Goal: Navigation & Orientation: Find specific page/section

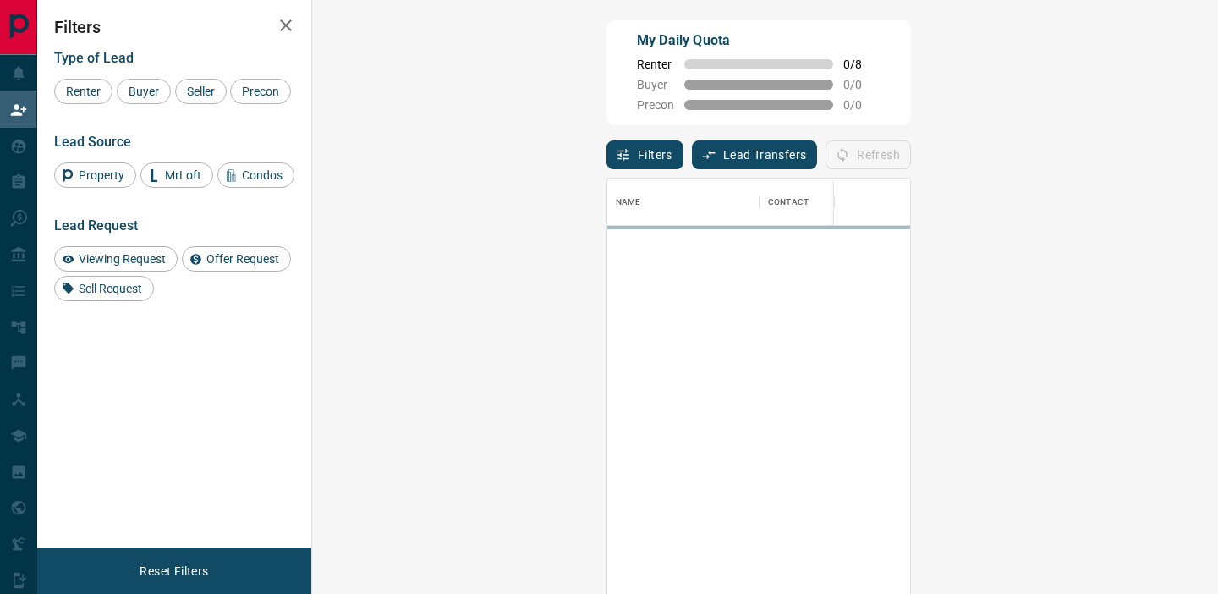
scroll to position [447, 869]
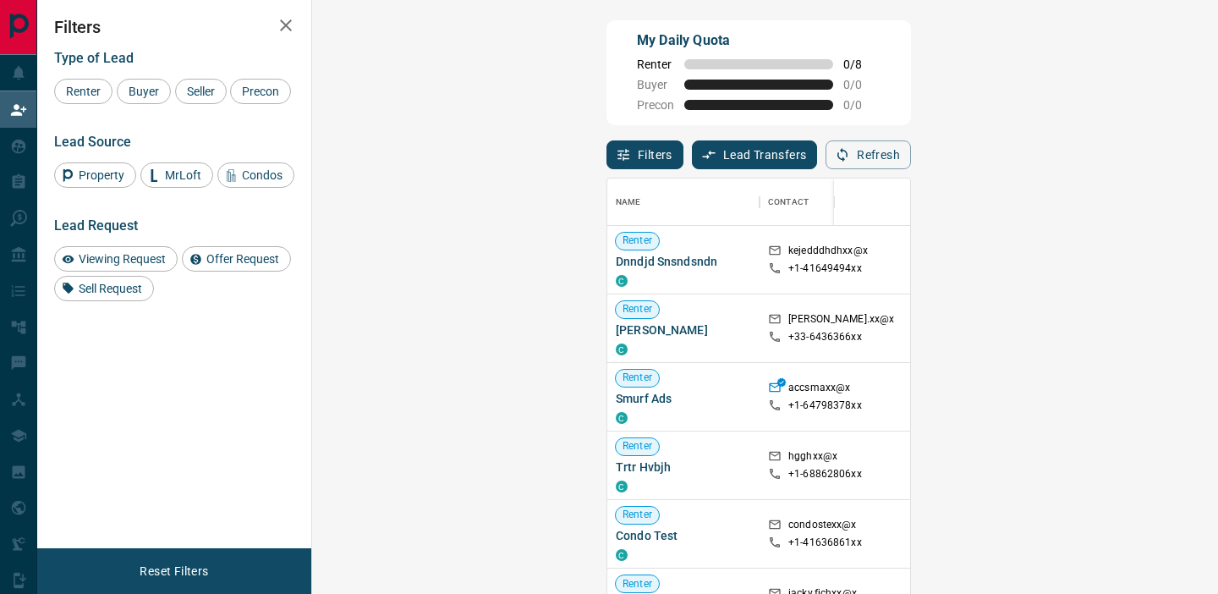
click at [692, 165] on button "Lead Transfers" at bounding box center [755, 154] width 126 height 29
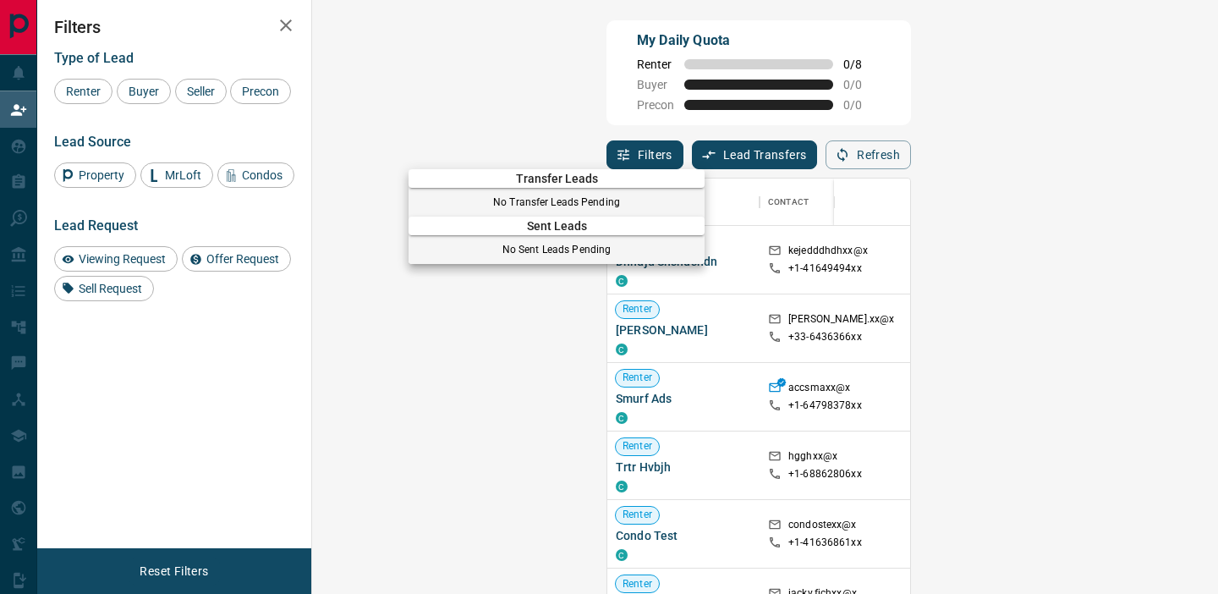
click at [743, 117] on div at bounding box center [609, 297] width 1218 height 594
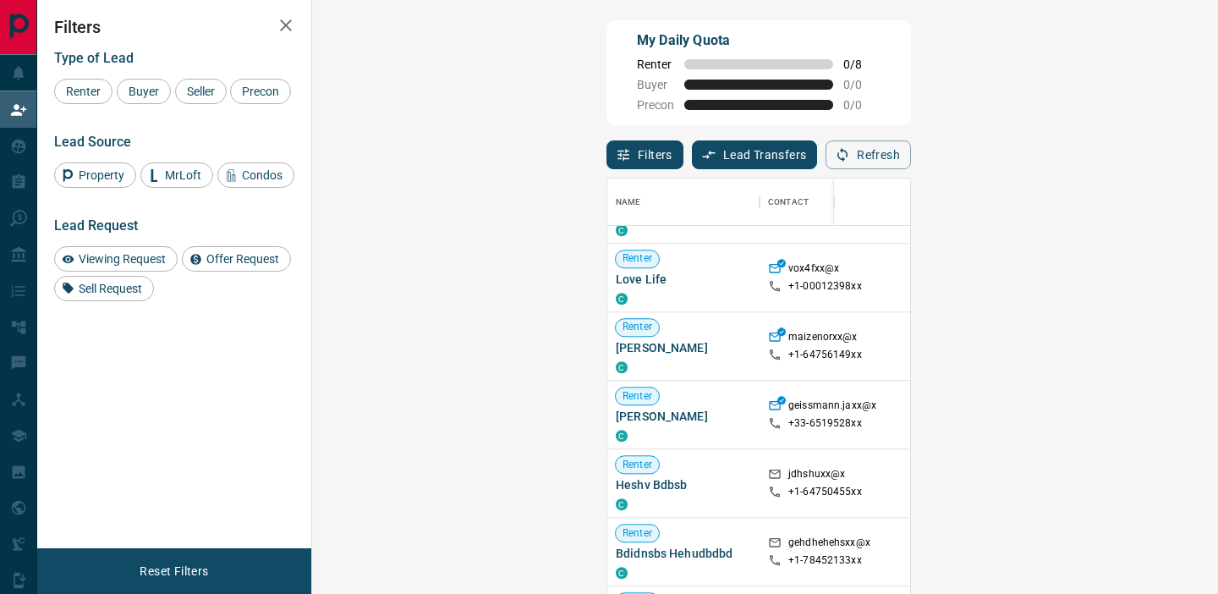
scroll to position [1560, 0]
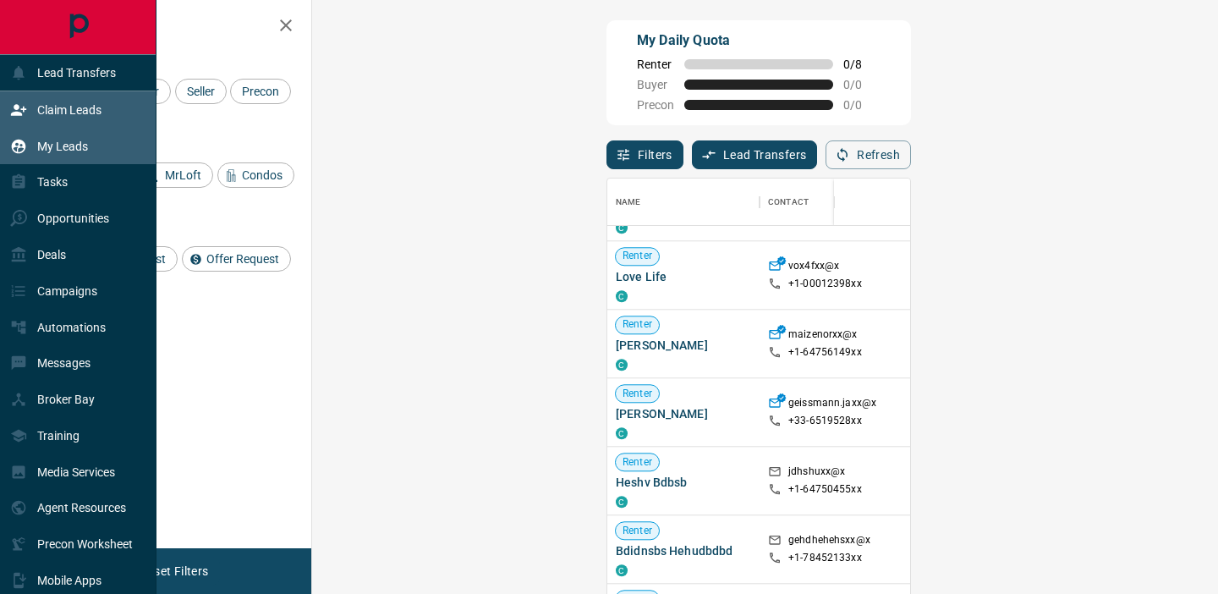
click at [54, 140] on p "My Leads" at bounding box center [62, 147] width 51 height 14
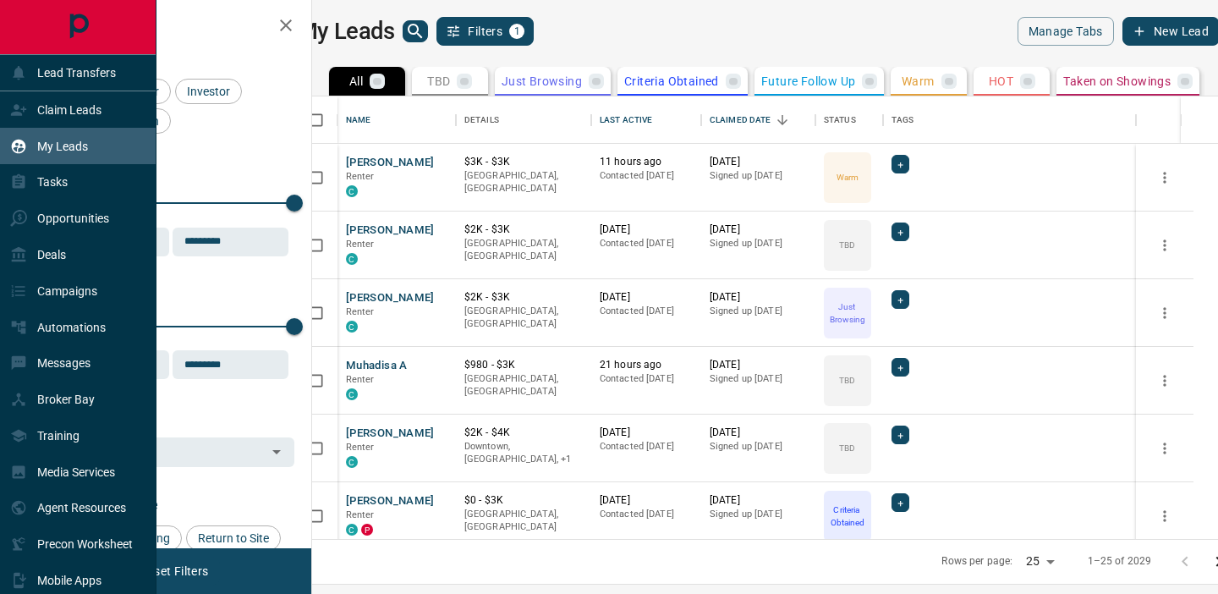
scroll to position [442, 898]
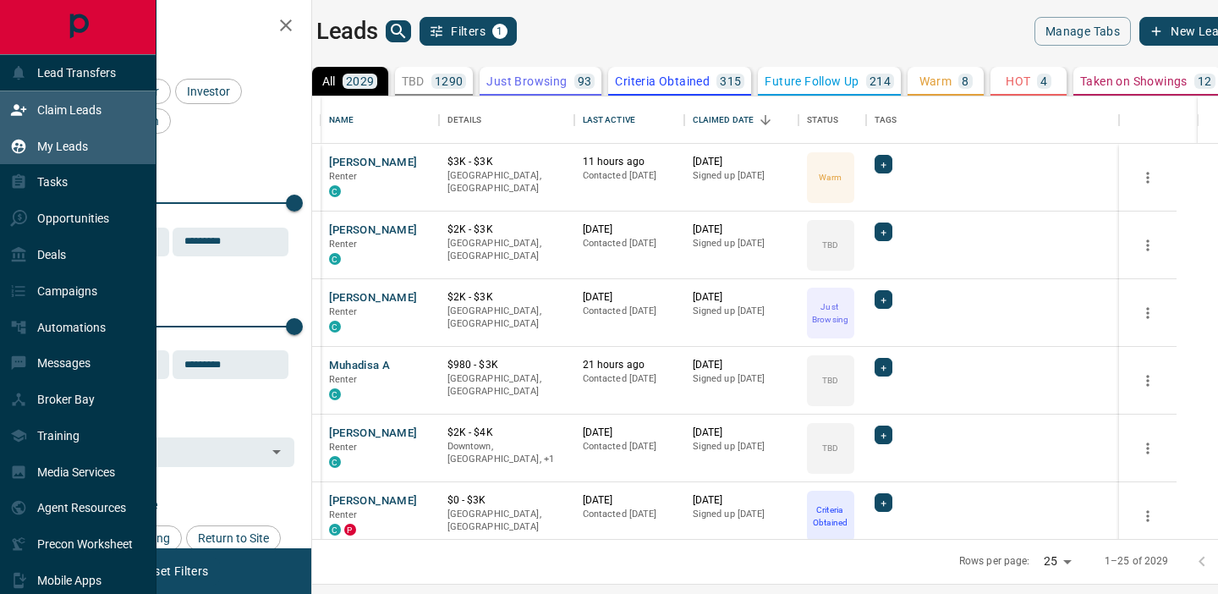
click at [38, 118] on div "Claim Leads" at bounding box center [55, 110] width 91 height 28
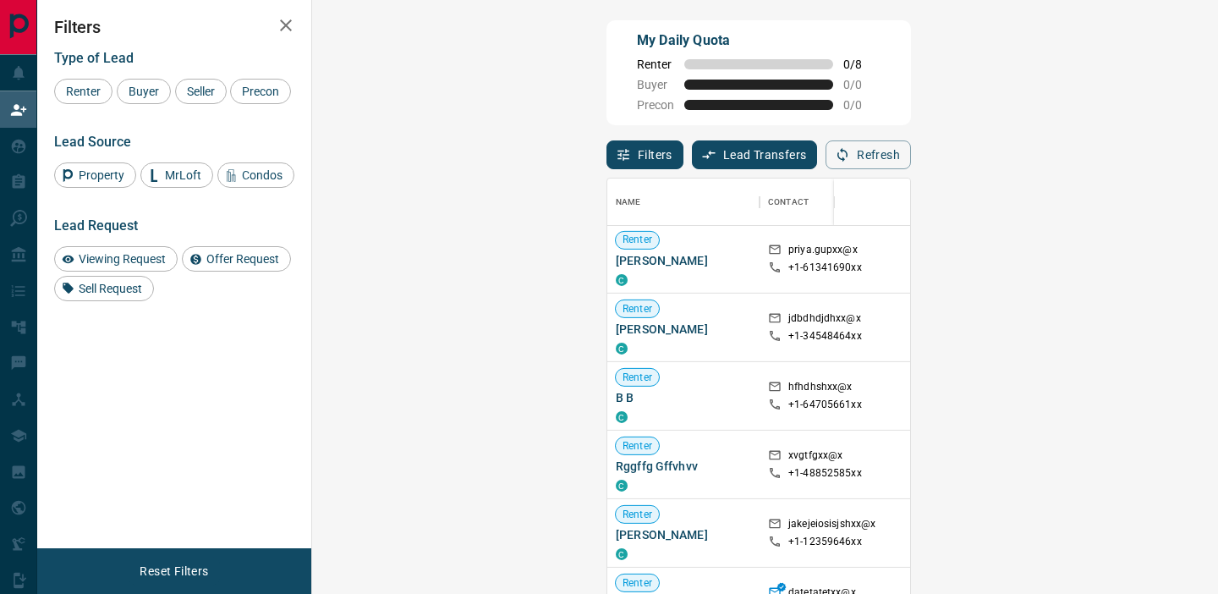
scroll to position [4061, 0]
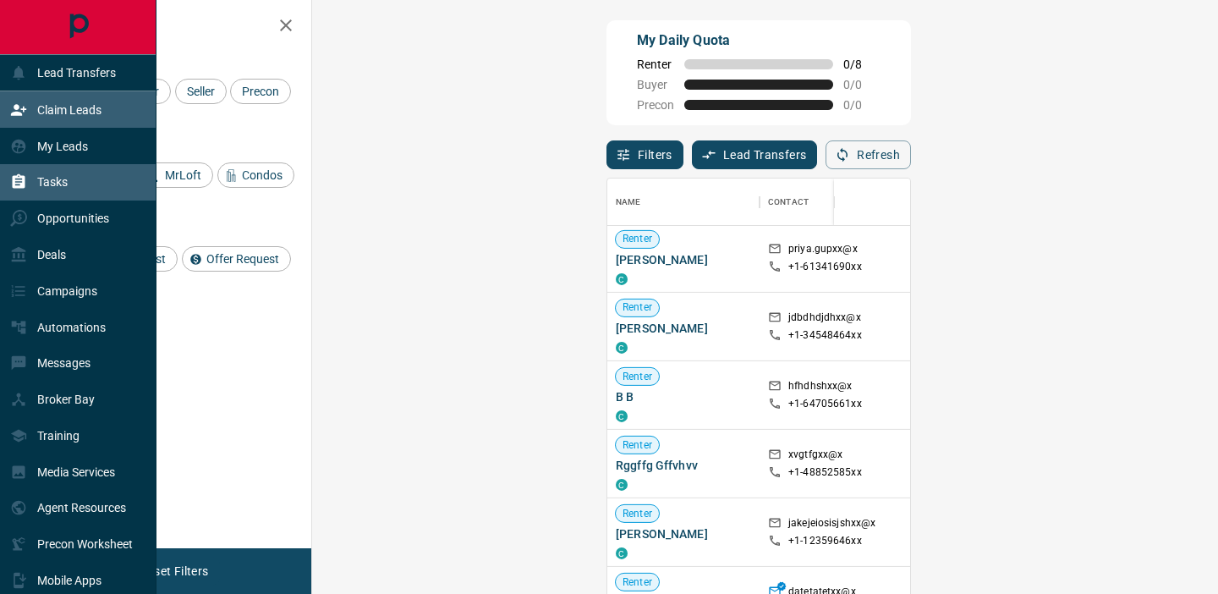
click at [52, 191] on div "Tasks" at bounding box center [39, 182] width 58 height 28
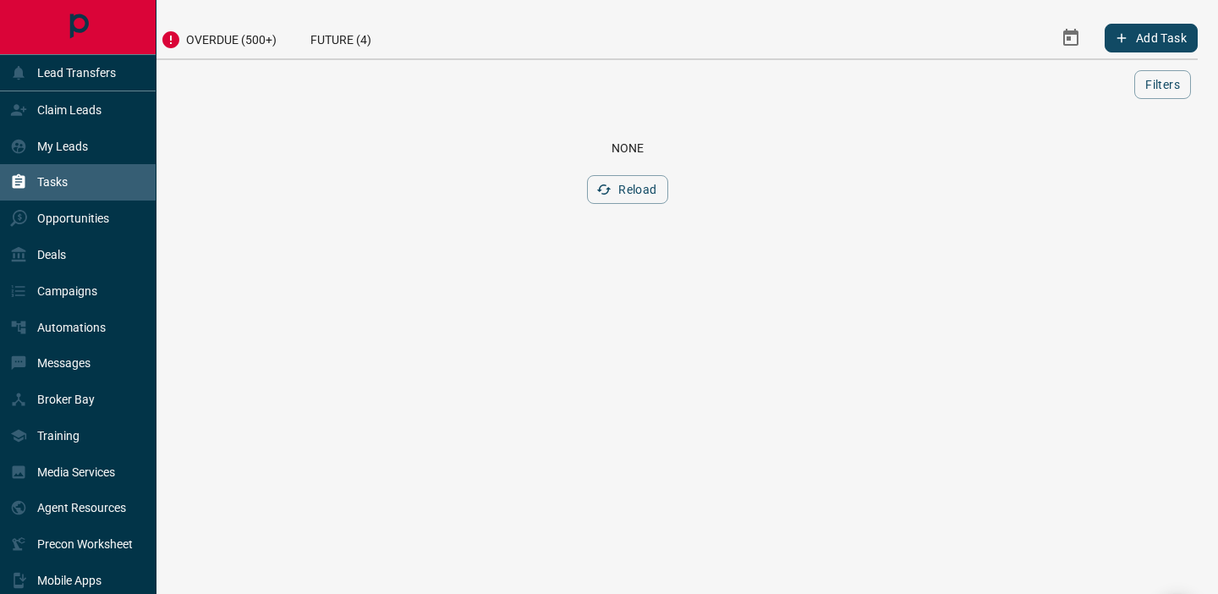
click at [47, 181] on p "Tasks" at bounding box center [52, 182] width 30 height 14
click at [70, 105] on p "Claim Leads" at bounding box center [69, 110] width 64 height 14
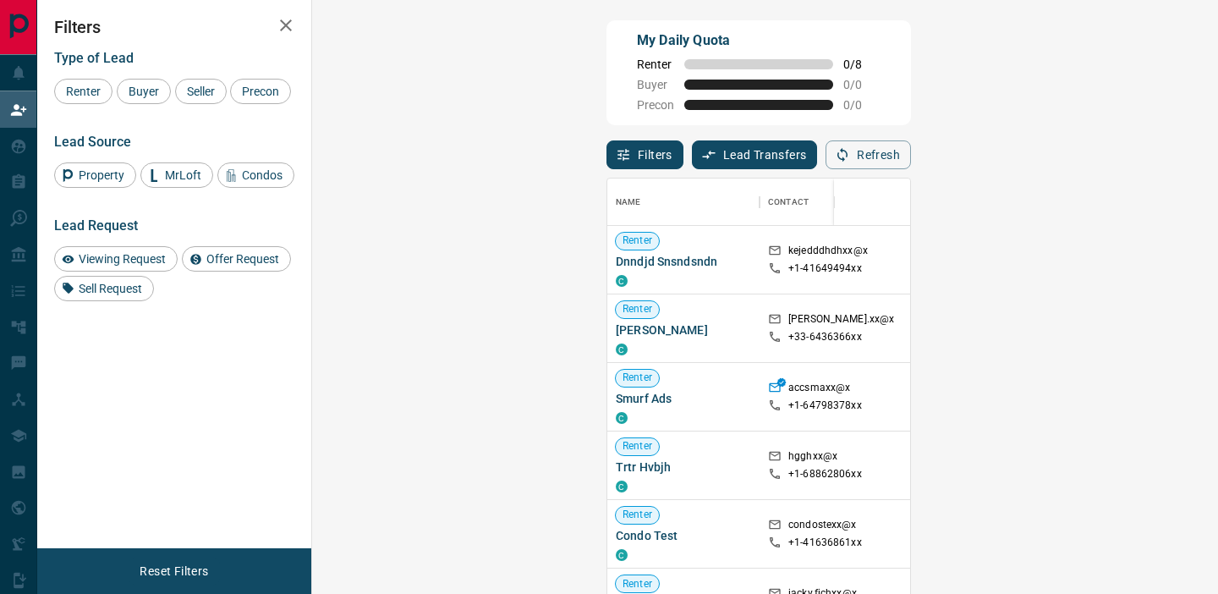
scroll to position [447, 869]
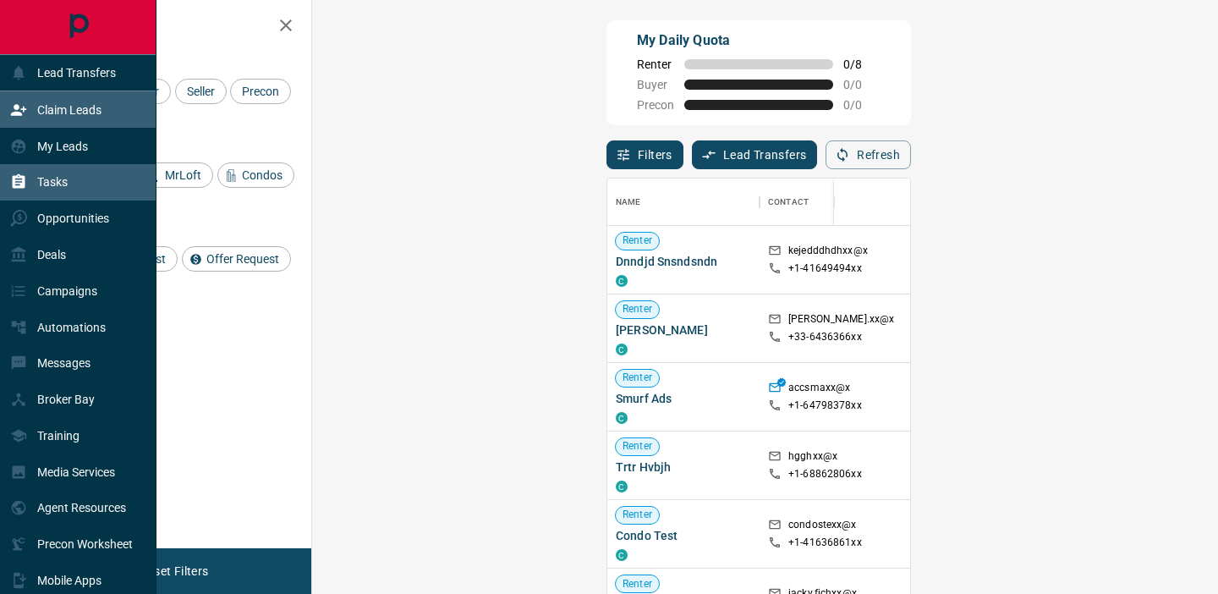
click at [48, 194] on div "Tasks" at bounding box center [39, 182] width 58 height 28
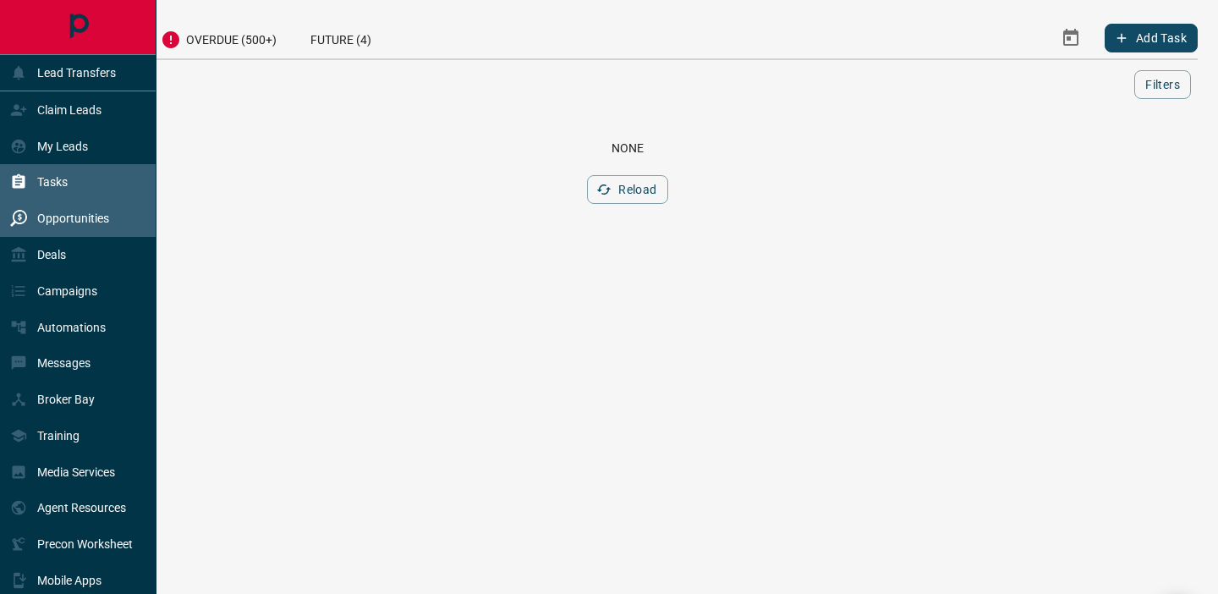
click at [63, 219] on p "Opportunities" at bounding box center [73, 218] width 72 height 14
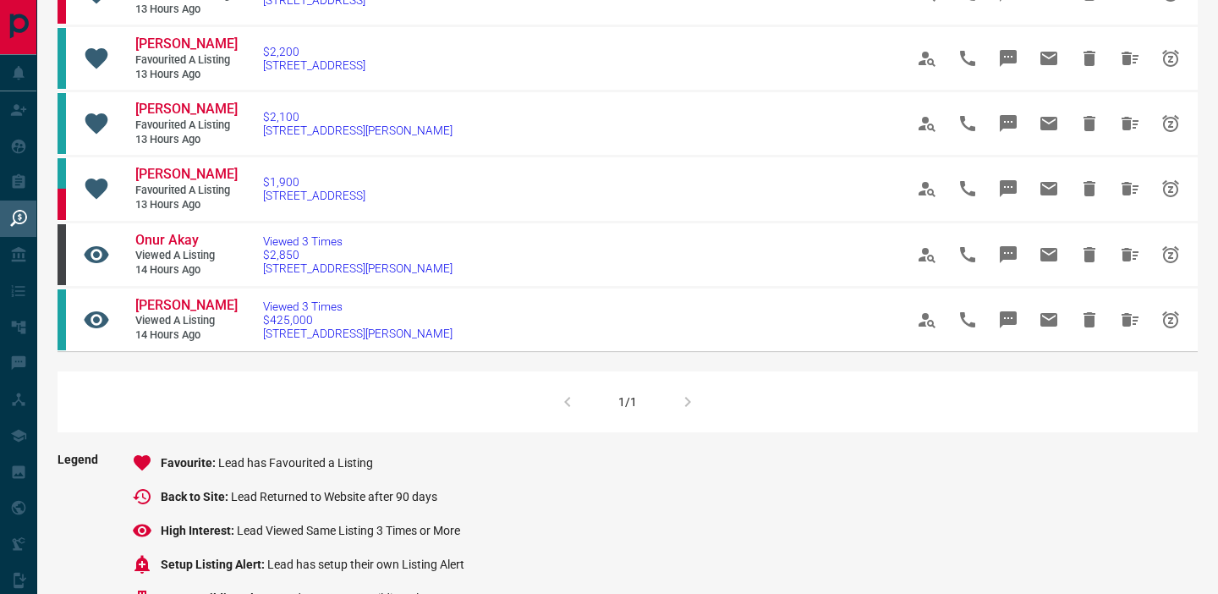
scroll to position [900, 0]
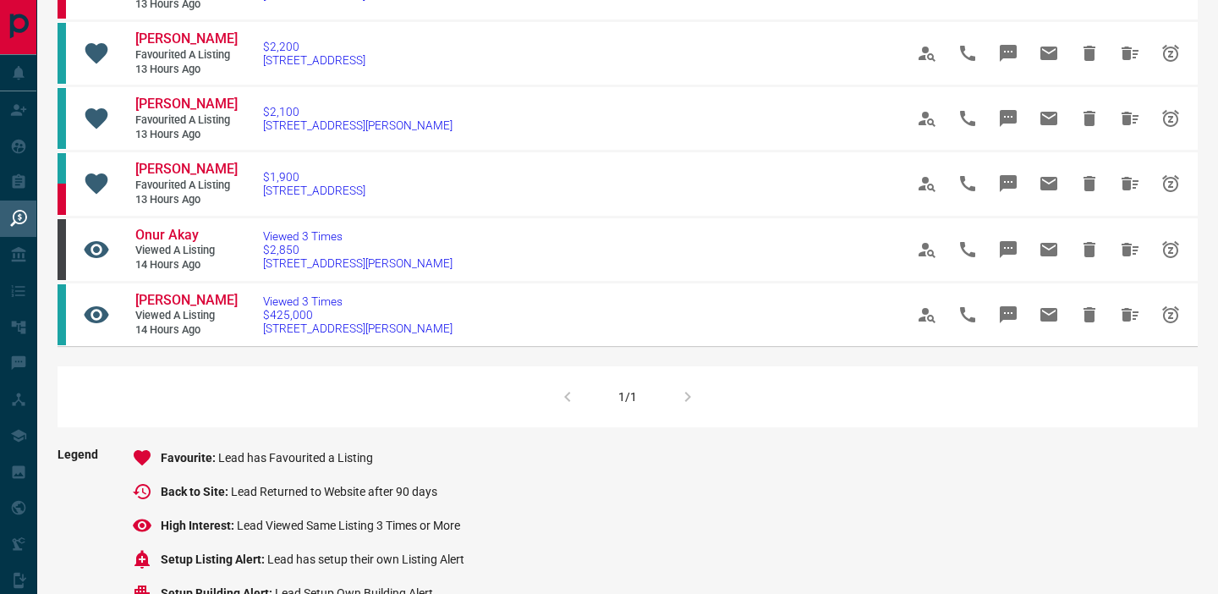
click at [678, 397] on div "1/1" at bounding box center [628, 396] width 1140 height 61
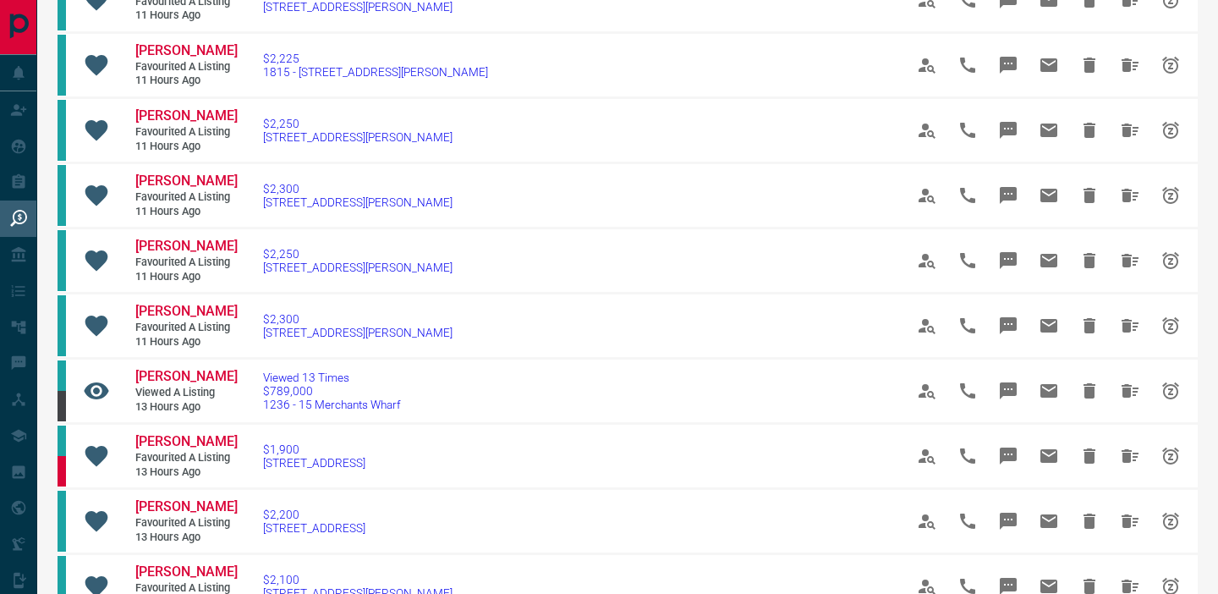
scroll to position [0, 0]
